Goal: Transaction & Acquisition: Purchase product/service

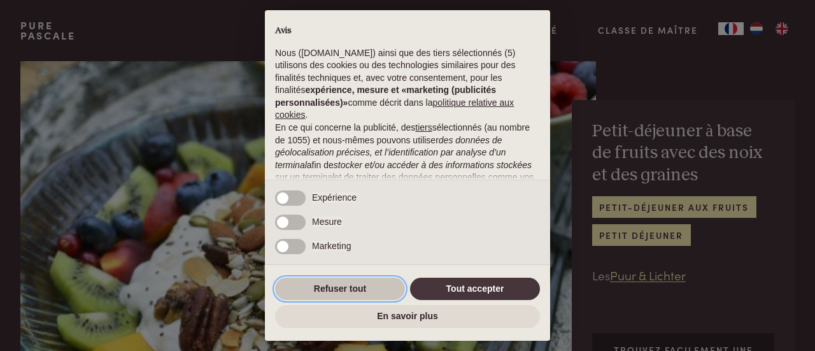
click at [383, 295] on button "Refuser tout" at bounding box center [340, 289] width 130 height 23
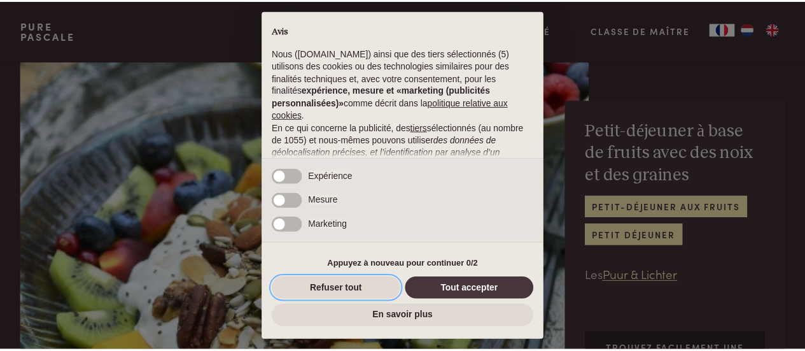
scroll to position [173, 0]
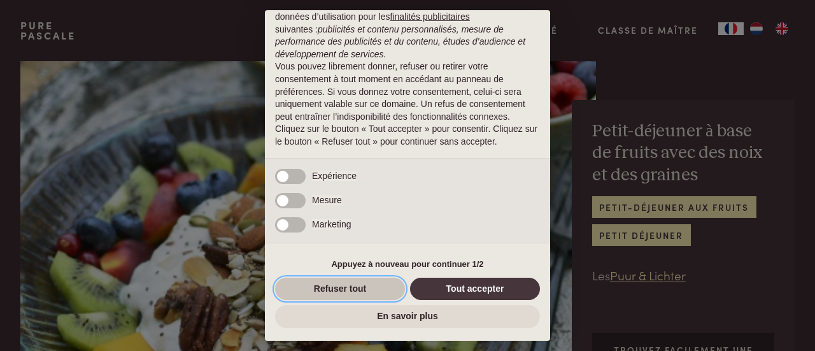
click at [349, 278] on button "Refuser tout" at bounding box center [340, 289] width 130 height 23
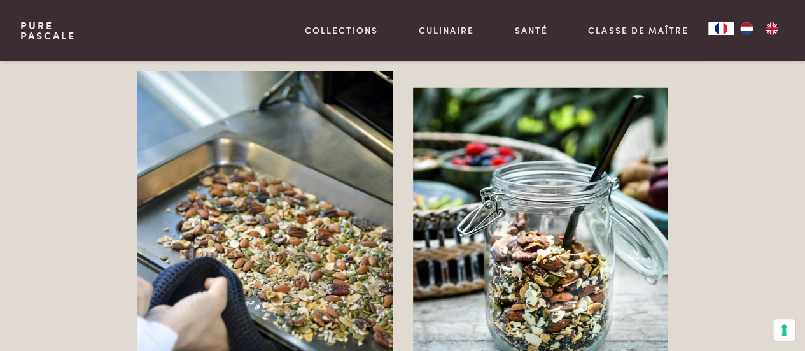
scroll to position [1788, 0]
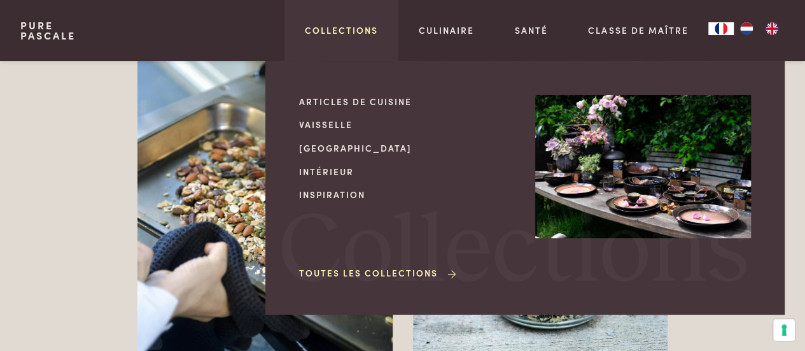
click at [325, 34] on link "Collections" at bounding box center [341, 30] width 73 height 13
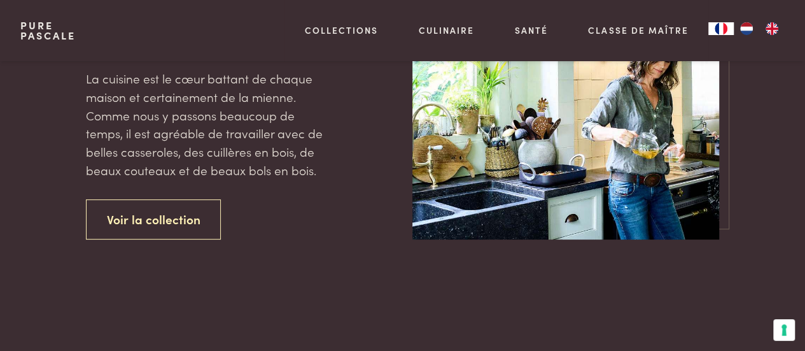
scroll to position [115, 0]
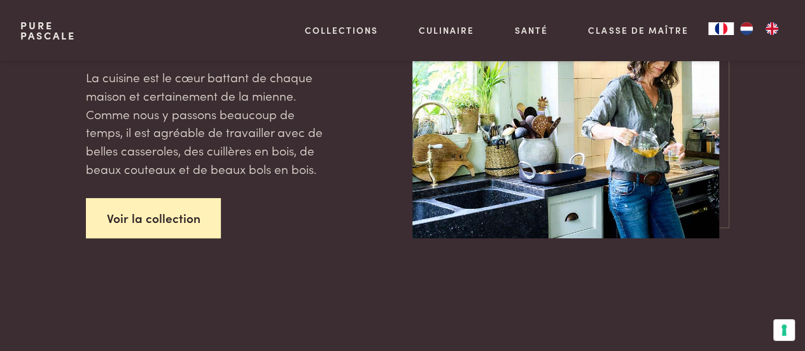
click at [192, 220] on link "Voir la collection" at bounding box center [154, 218] width 136 height 40
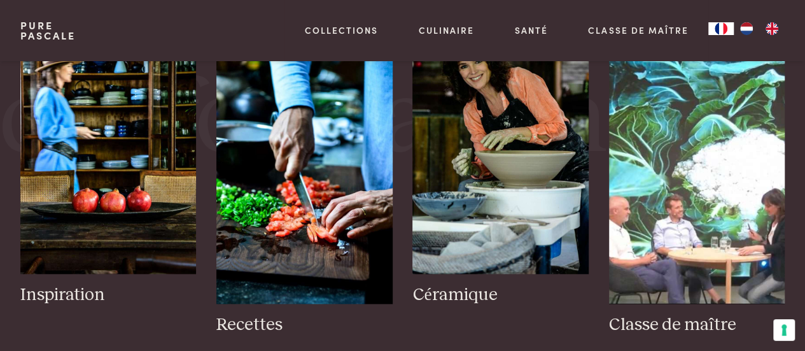
scroll to position [569, 0]
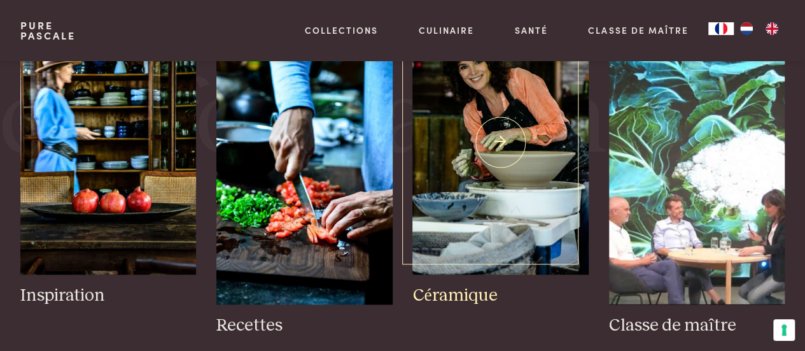
click at [494, 180] on img at bounding box center [501, 142] width 176 height 264
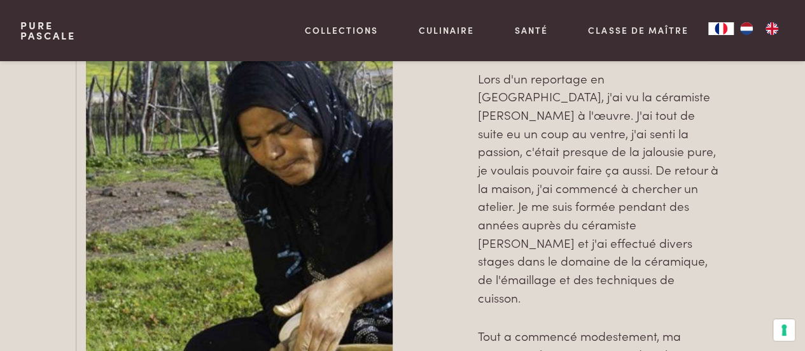
scroll to position [729, 0]
